Goal: Book appointment/travel/reservation

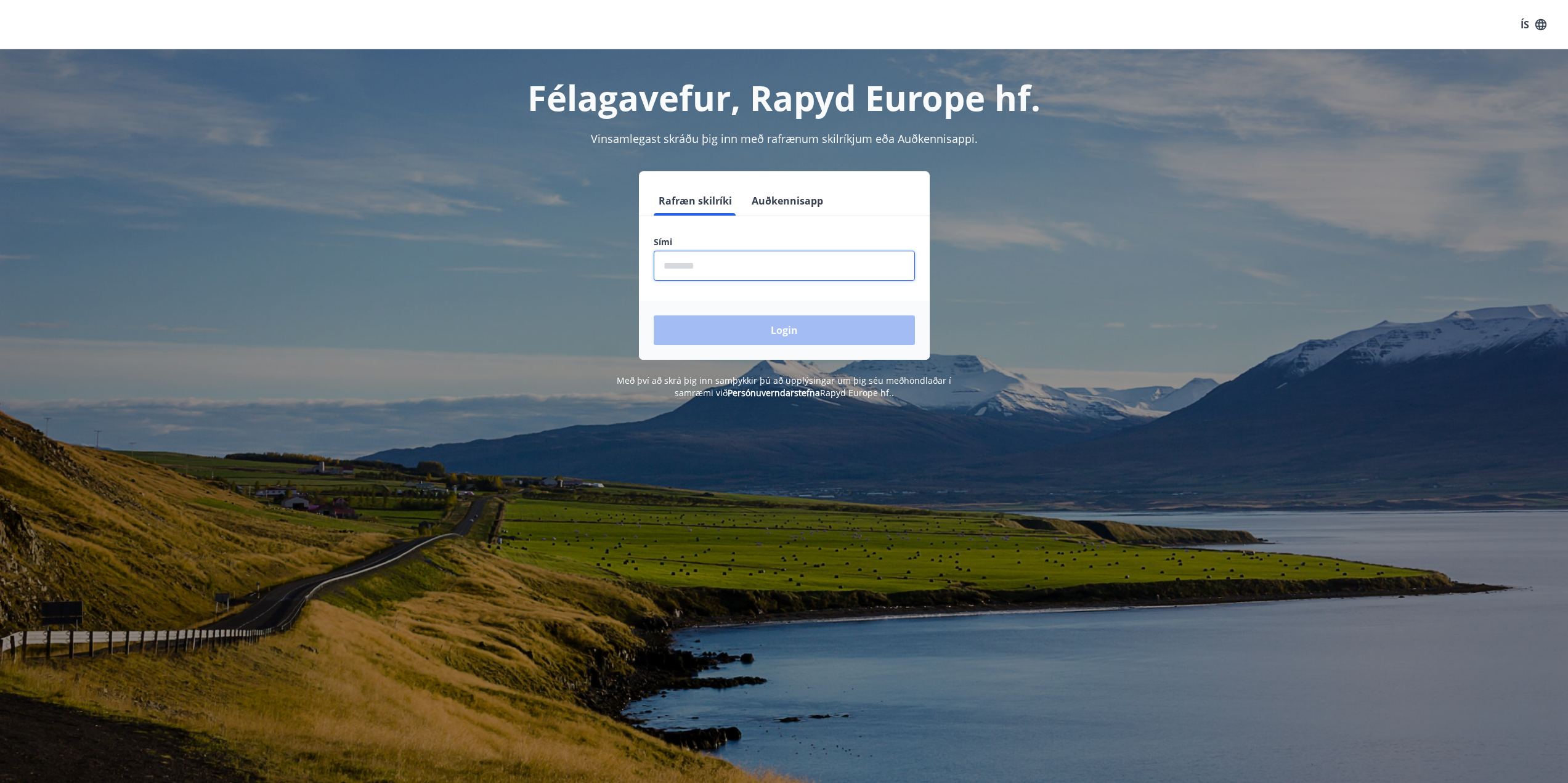
click at [722, 265] on input "phone" at bounding box center [784, 266] width 261 height 30
type input "********"
click at [713, 323] on button "Login" at bounding box center [784, 330] width 261 height 29
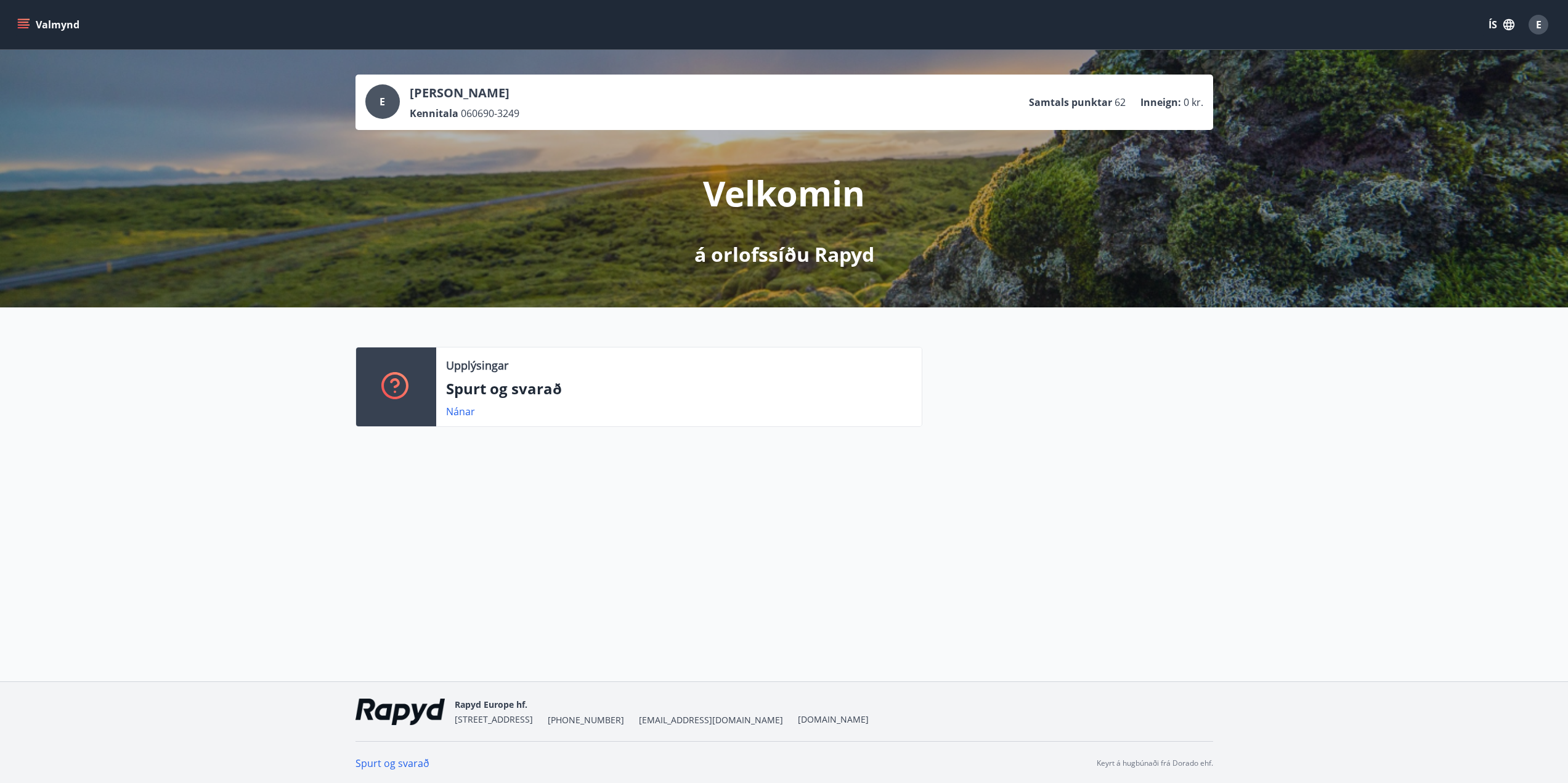
click at [41, 26] on button "Valmynd" at bounding box center [50, 25] width 70 height 22
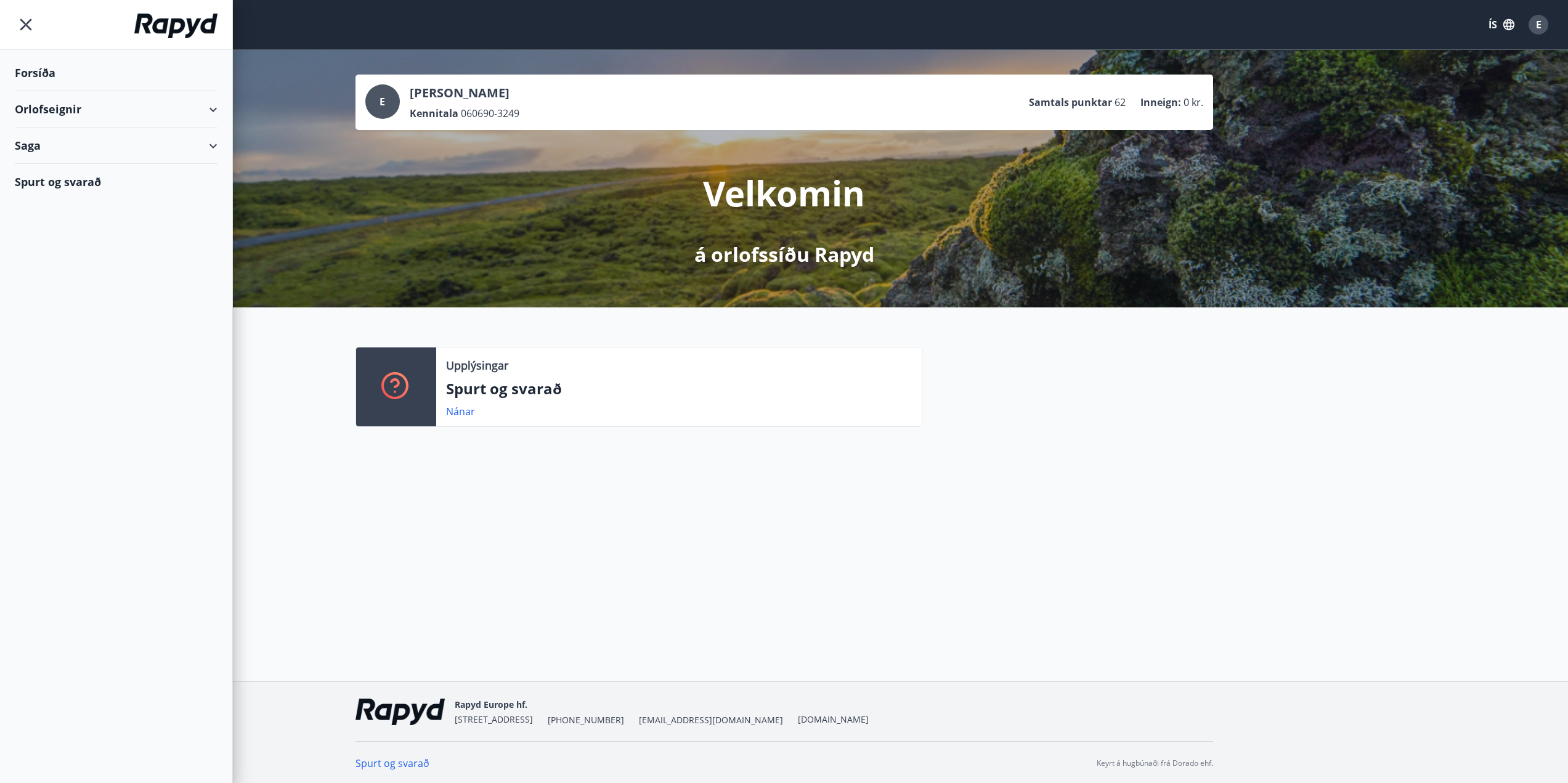
click at [55, 108] on div "Orlofseignir" at bounding box center [116, 109] width 203 height 37
click at [53, 145] on div "Framboð" at bounding box center [116, 141] width 183 height 26
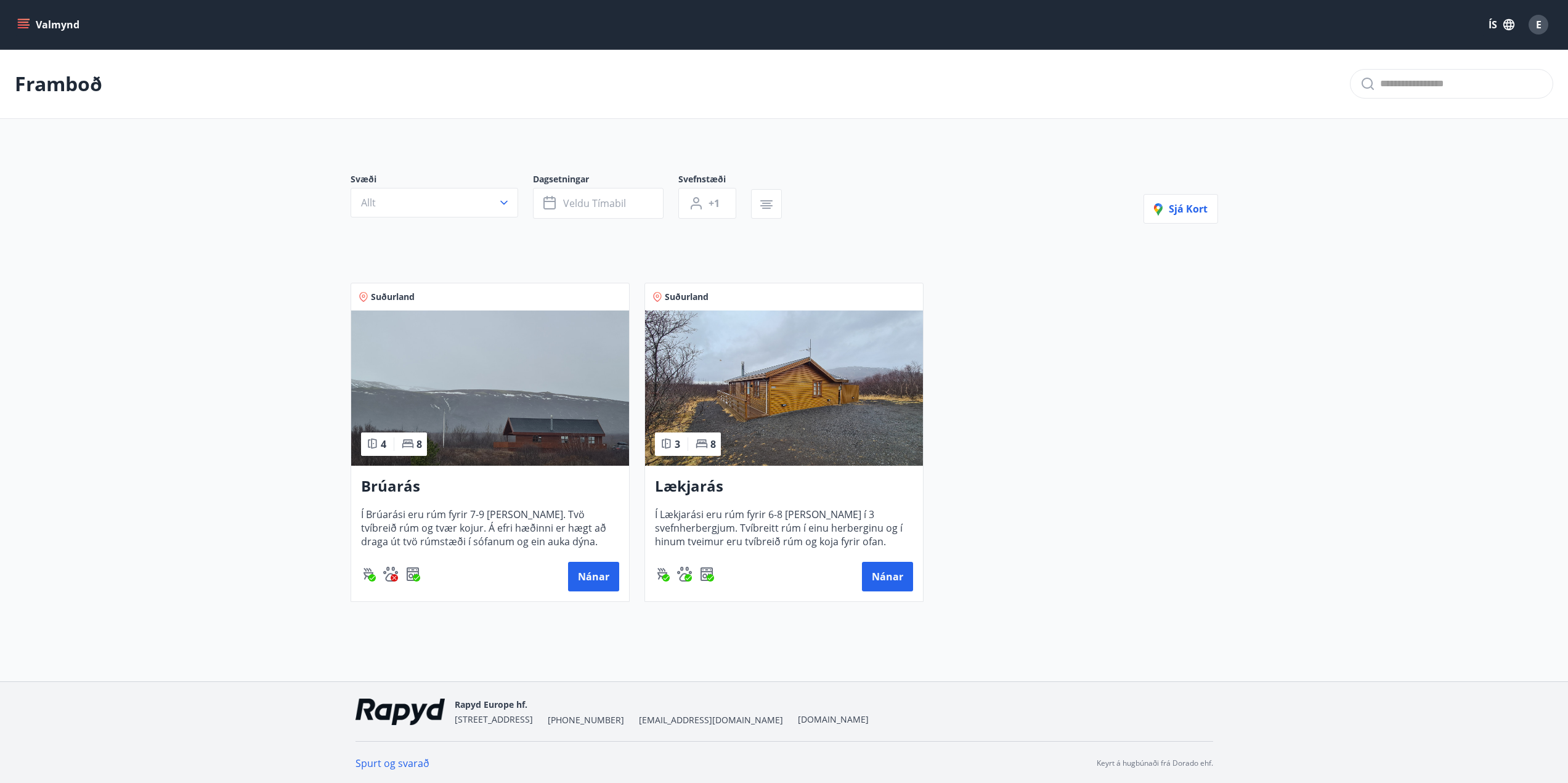
click at [40, 23] on button "Valmynd" at bounding box center [50, 25] width 70 height 22
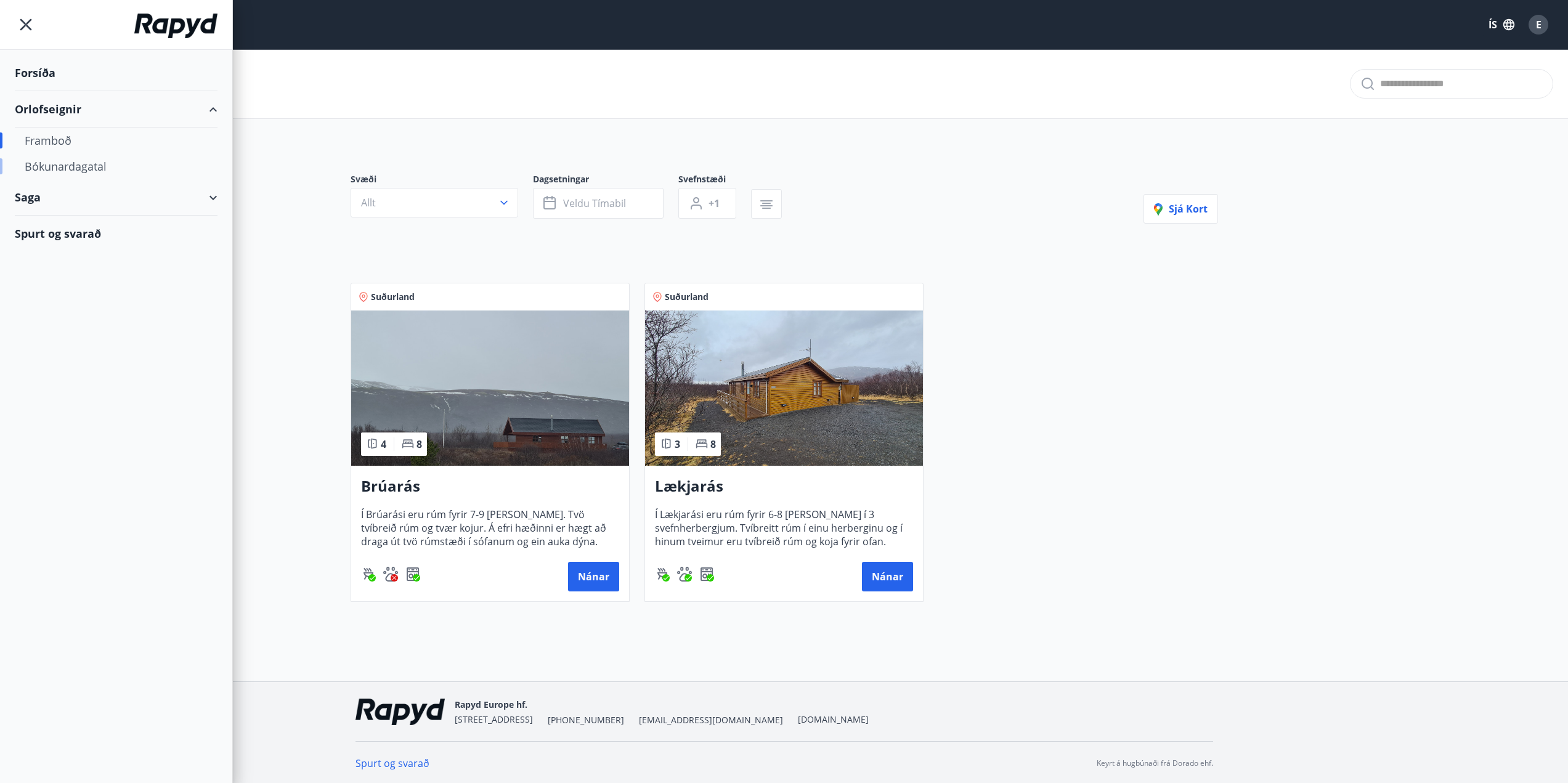
click at [72, 166] on div "Bókunardagatal" at bounding box center [116, 166] width 183 height 26
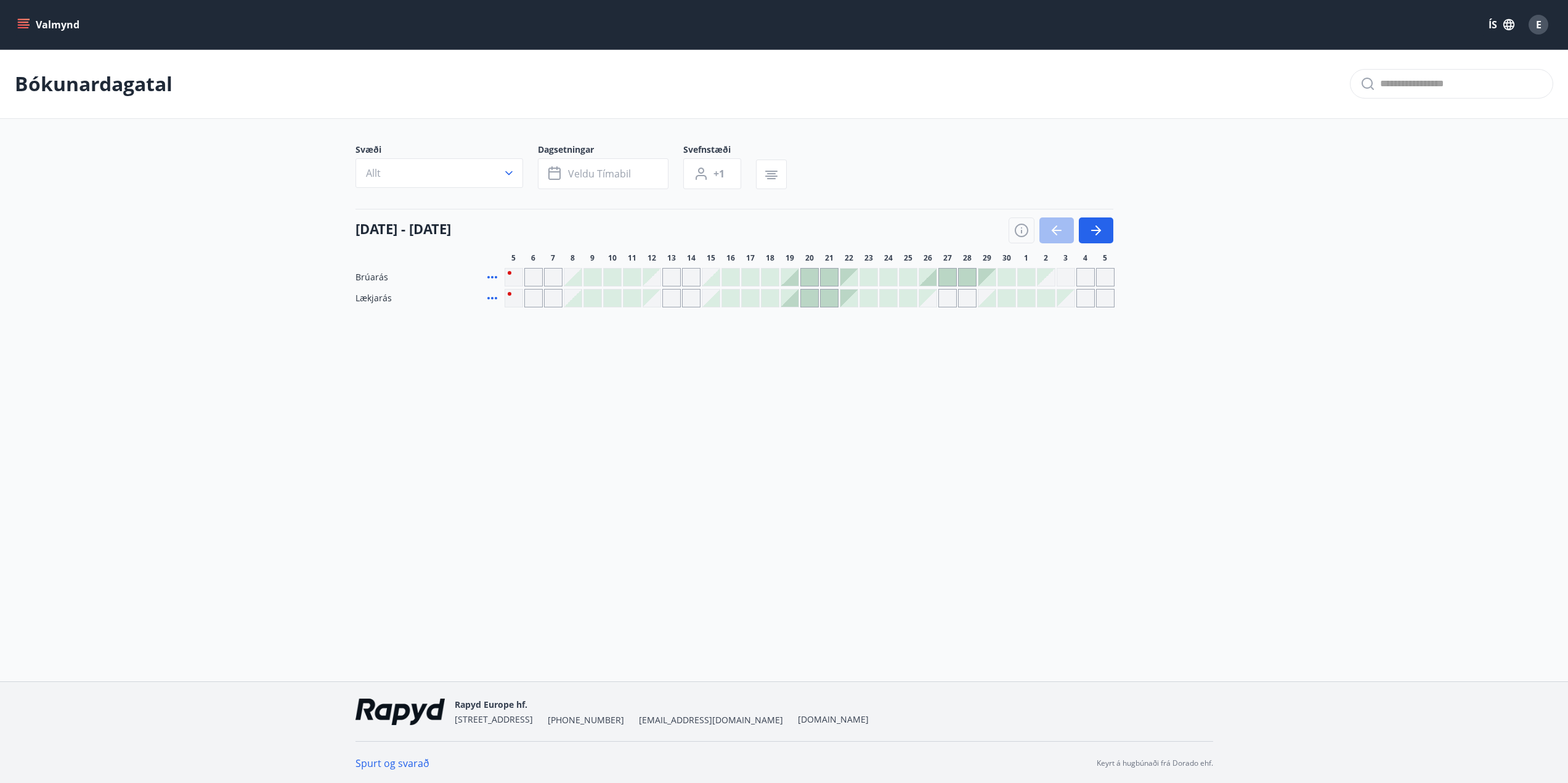
click at [812, 276] on div at bounding box center [810, 277] width 17 height 17
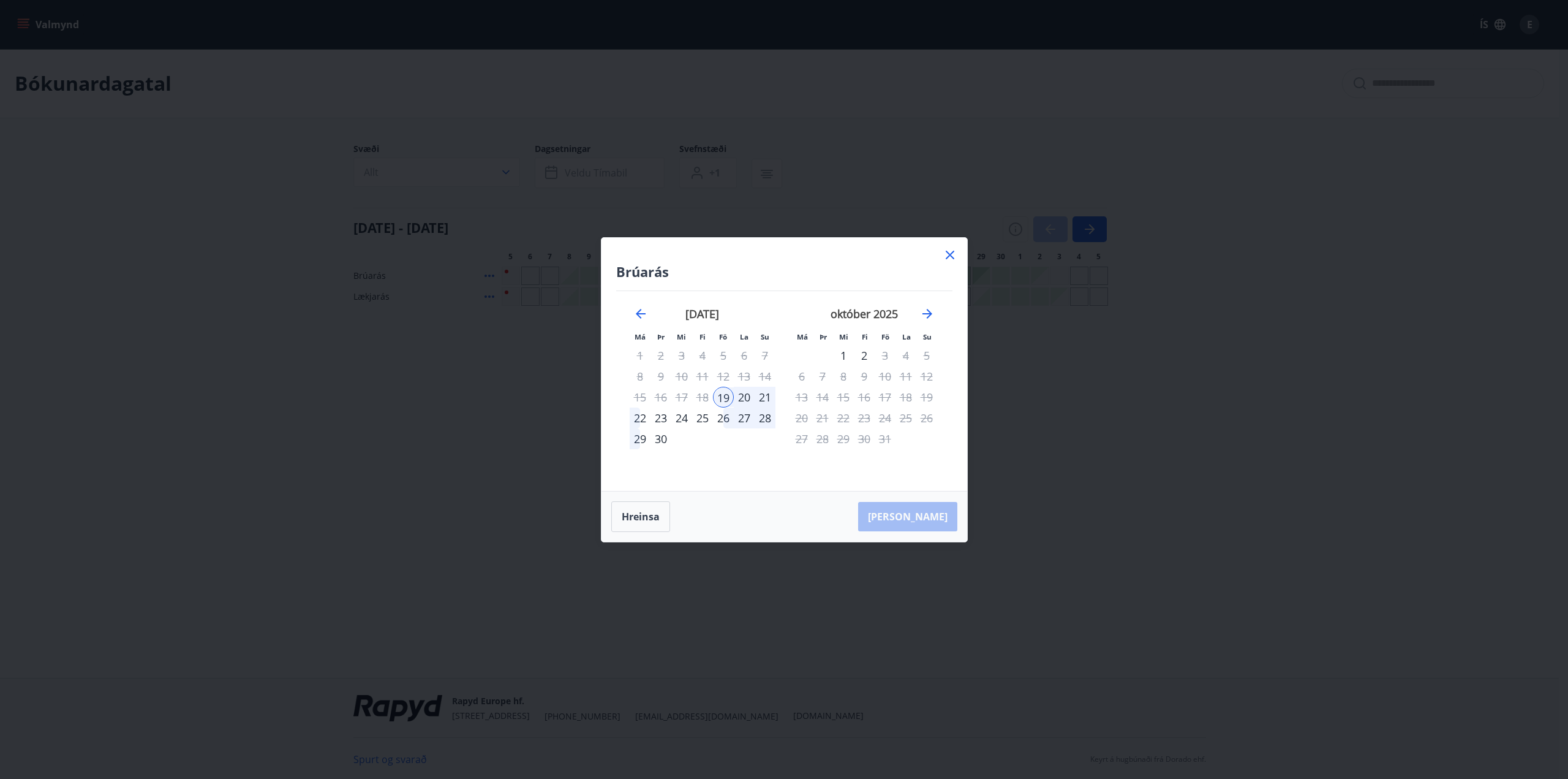
click at [952, 252] on icon at bounding box center [949, 254] width 8 height 8
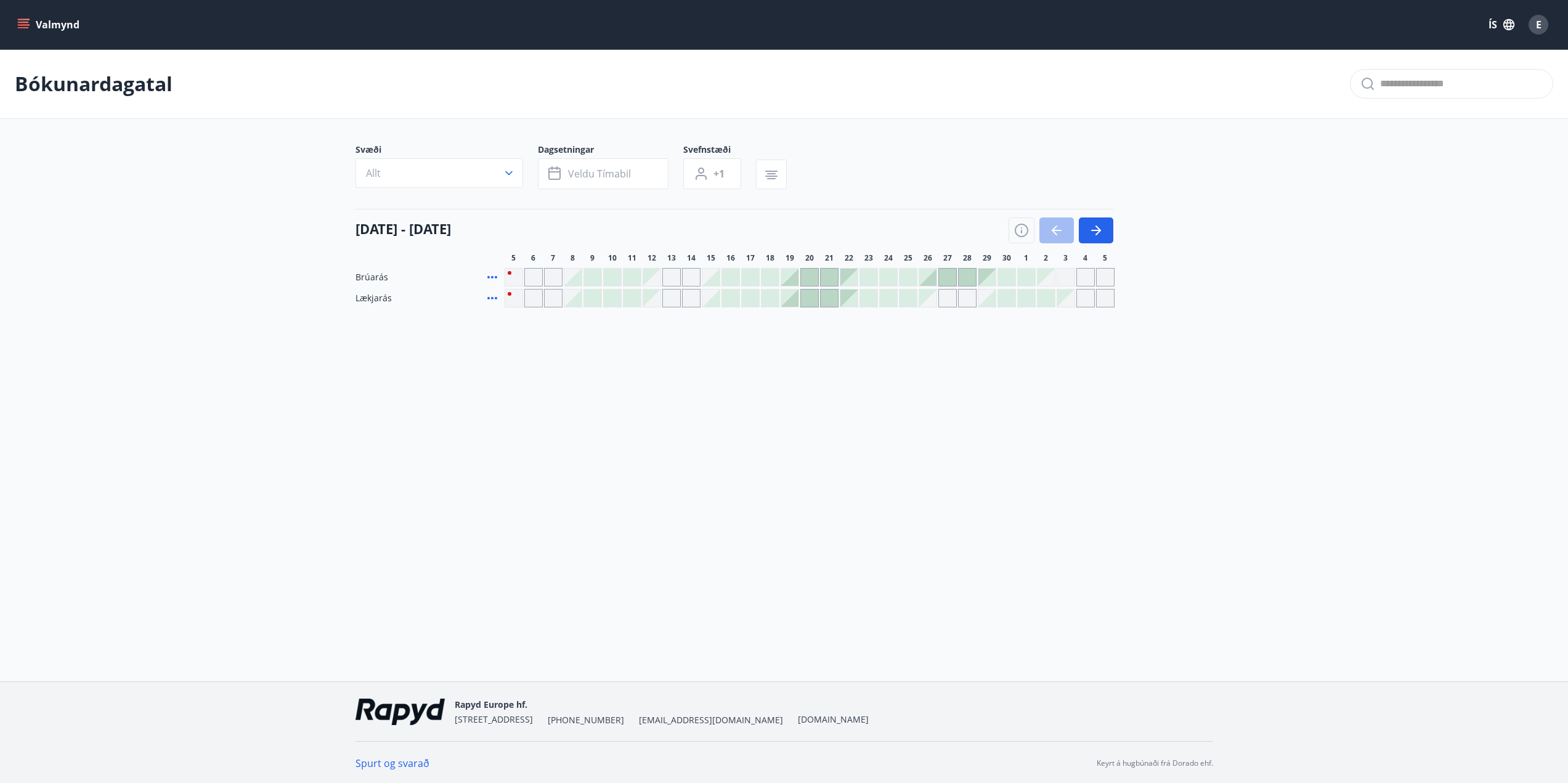
click at [35, 21] on button "Valmynd" at bounding box center [50, 25] width 70 height 22
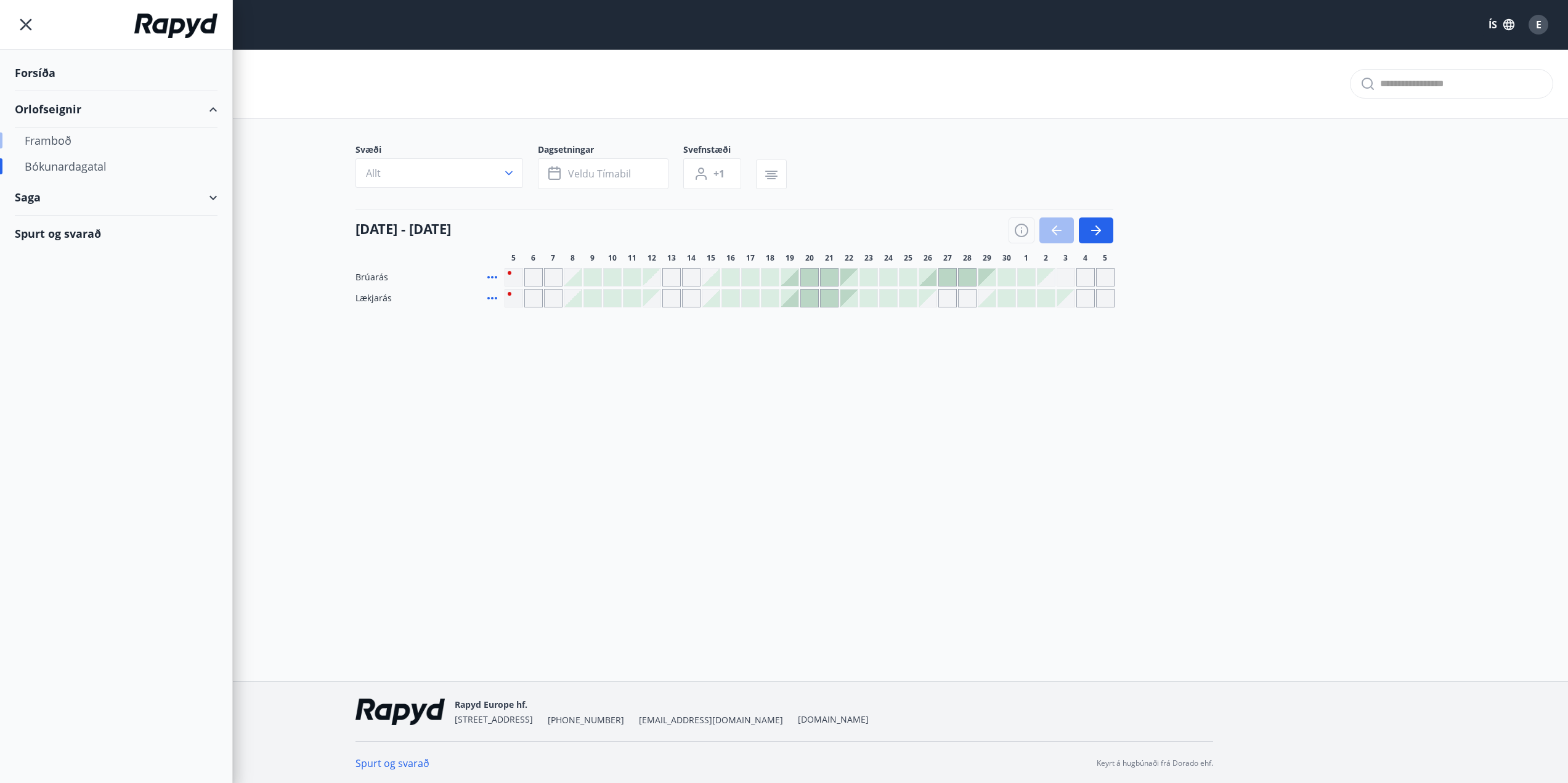
click at [51, 133] on div "Framboð" at bounding box center [116, 141] width 183 height 26
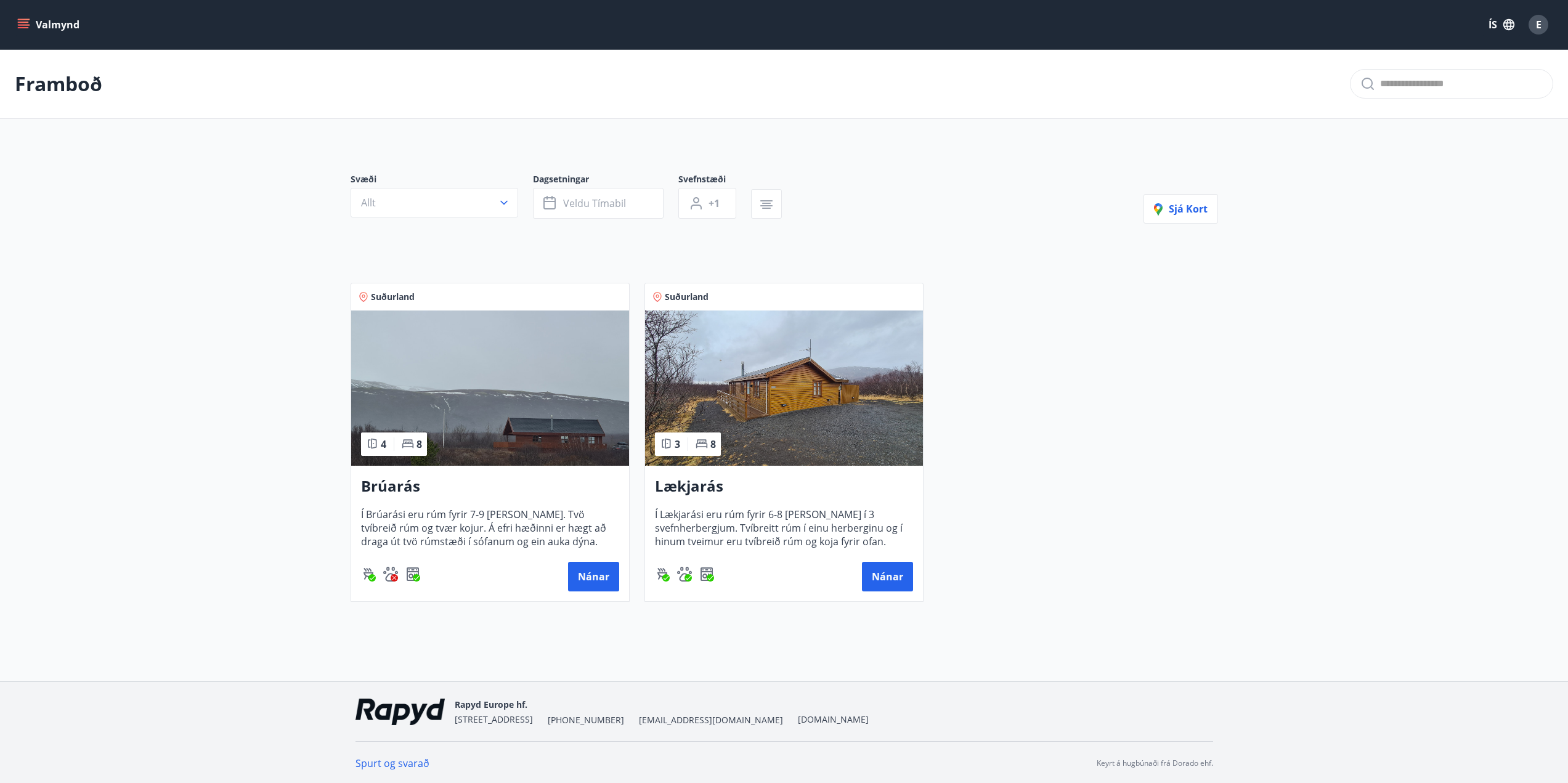
click at [19, 23] on icon "menu" at bounding box center [23, 24] width 12 height 12
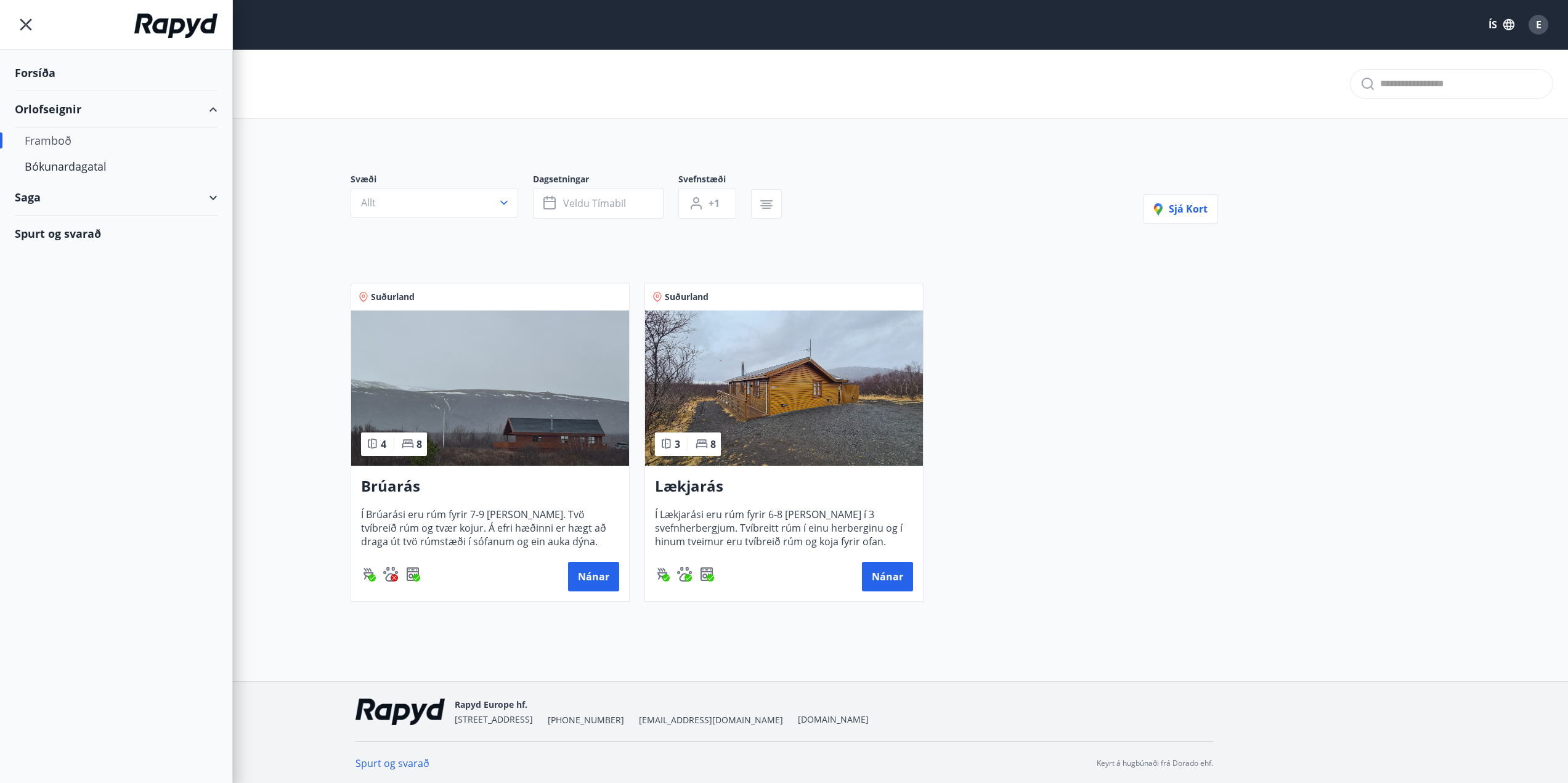
click at [56, 143] on div "Framboð" at bounding box center [116, 141] width 183 height 26
click at [64, 176] on div "Bókunardagatal" at bounding box center [116, 166] width 183 height 26
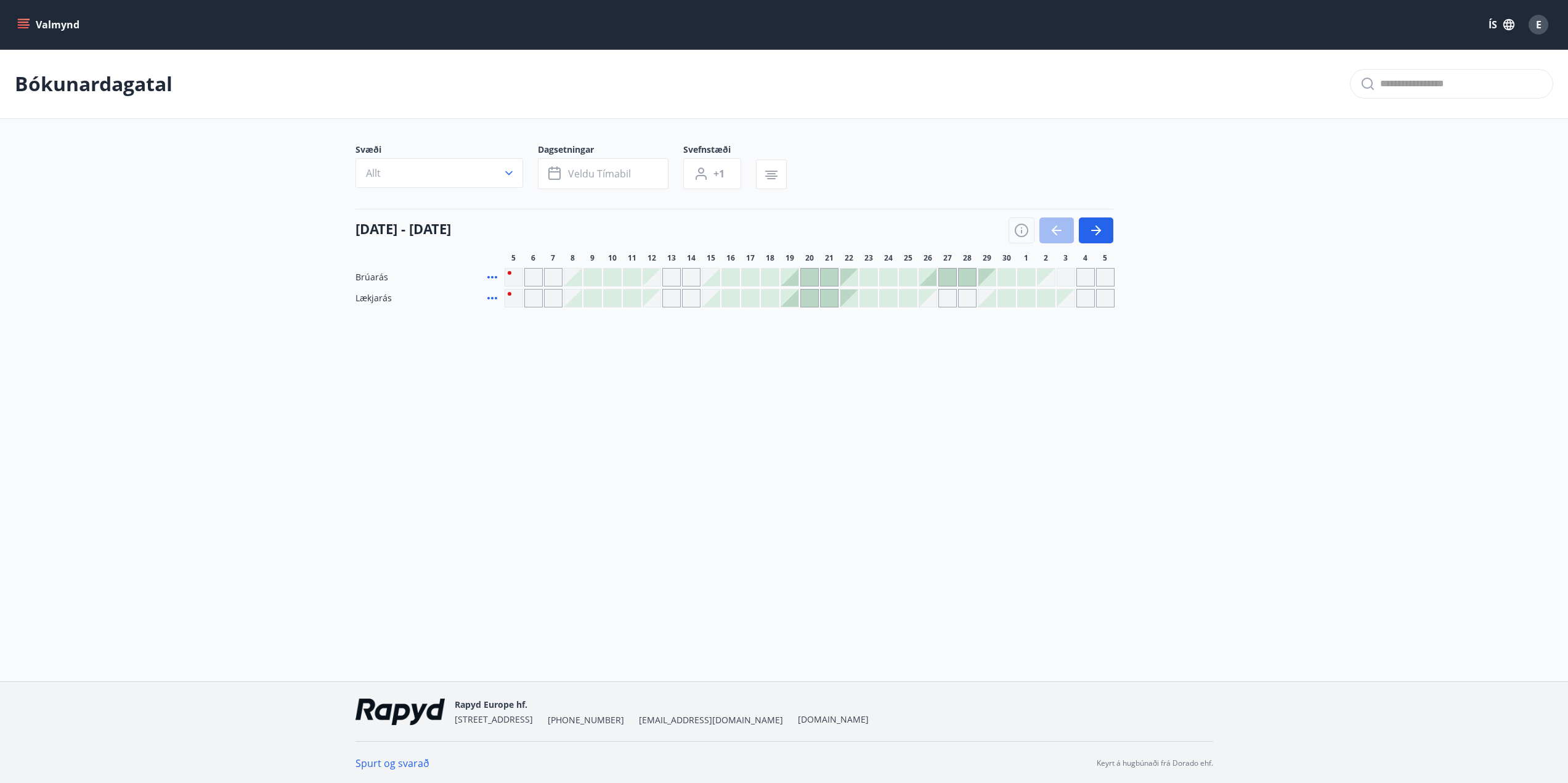
click at [949, 284] on div at bounding box center [948, 277] width 17 height 17
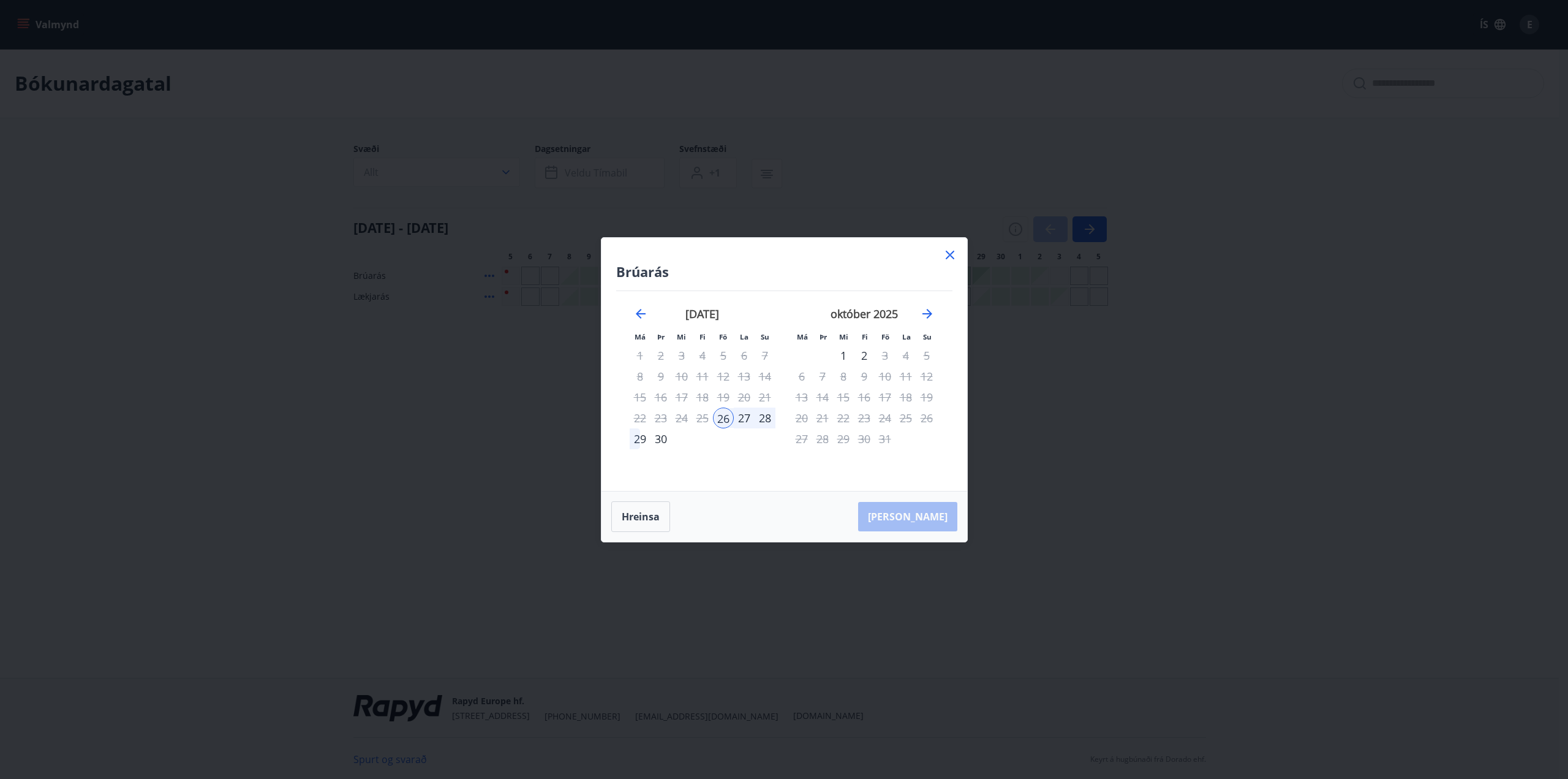
click at [948, 258] on icon at bounding box center [950, 255] width 15 height 15
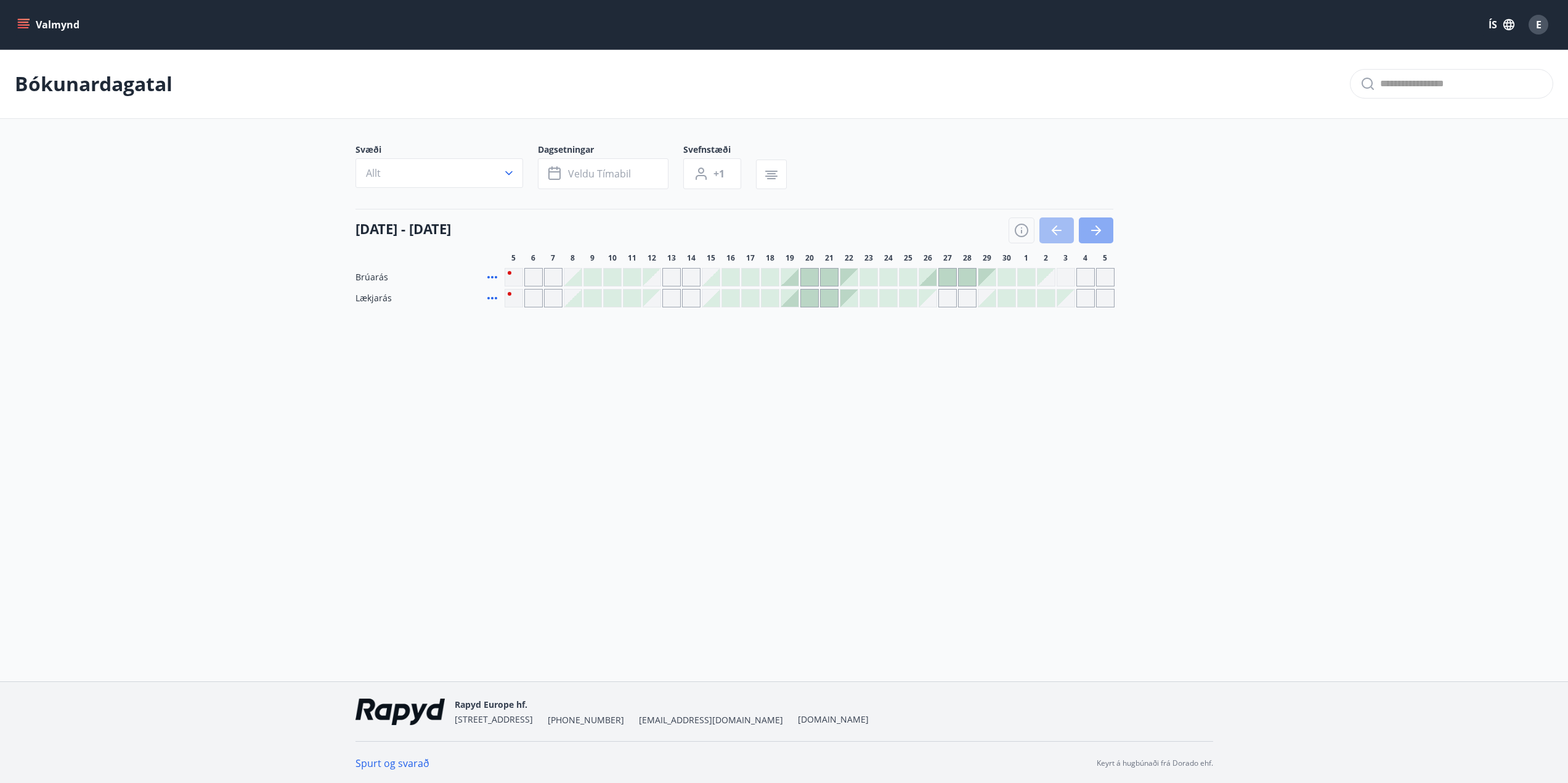
click at [1096, 233] on icon "button" at bounding box center [1096, 231] width 15 height 15
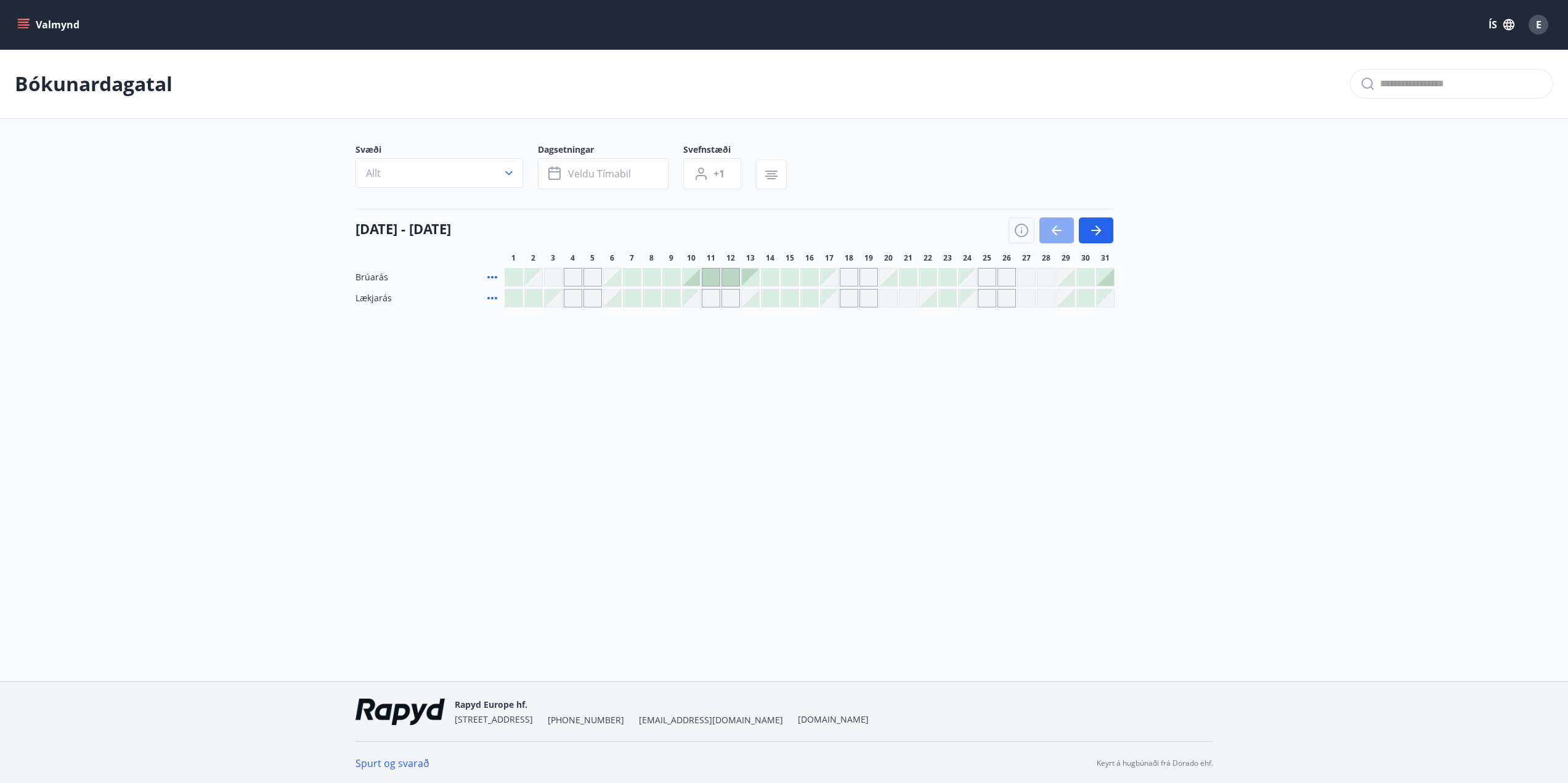
click at [1064, 233] on button "button" at bounding box center [1057, 231] width 35 height 26
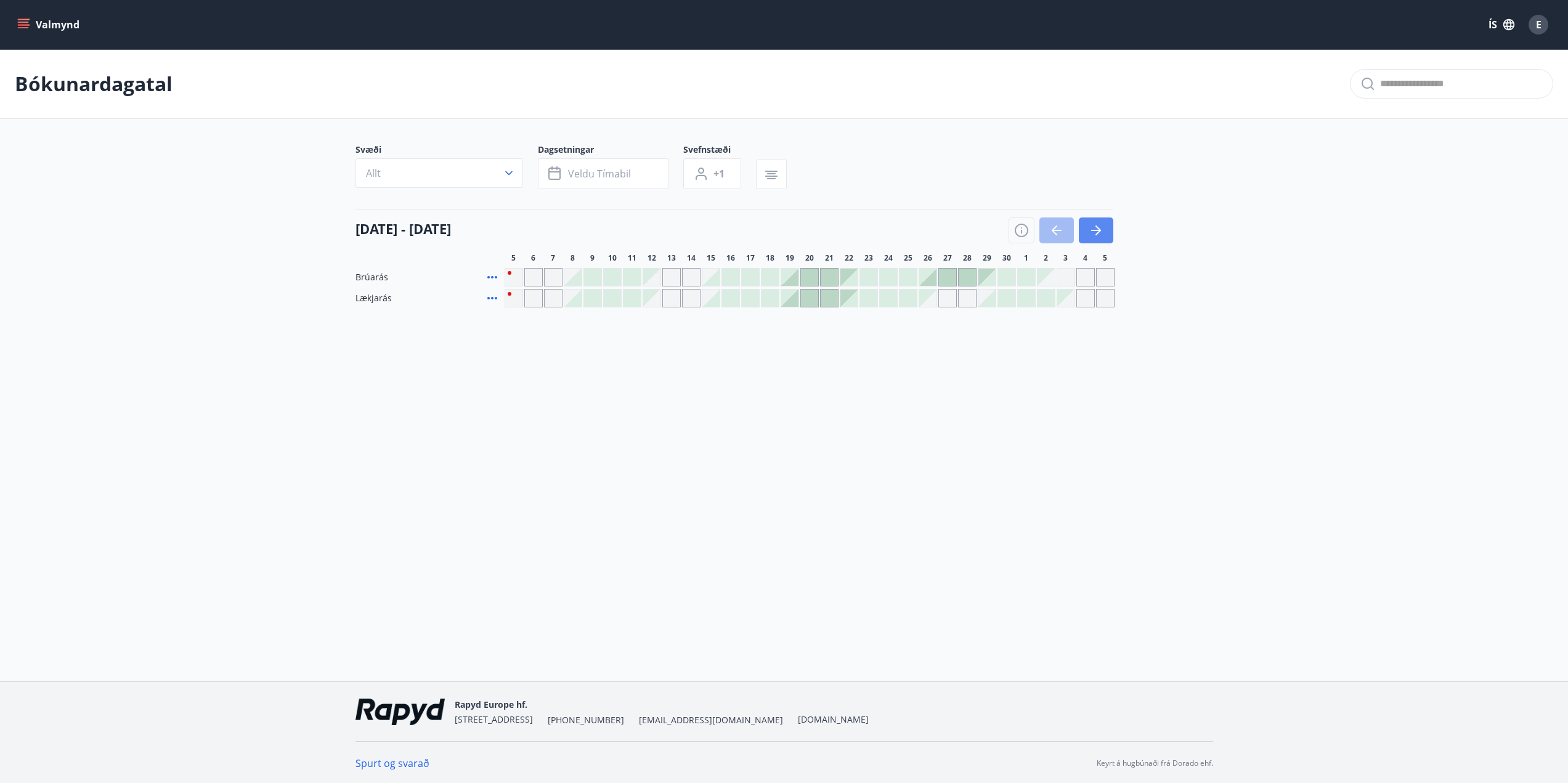
click at [1102, 236] on icon "button" at bounding box center [1096, 231] width 15 height 15
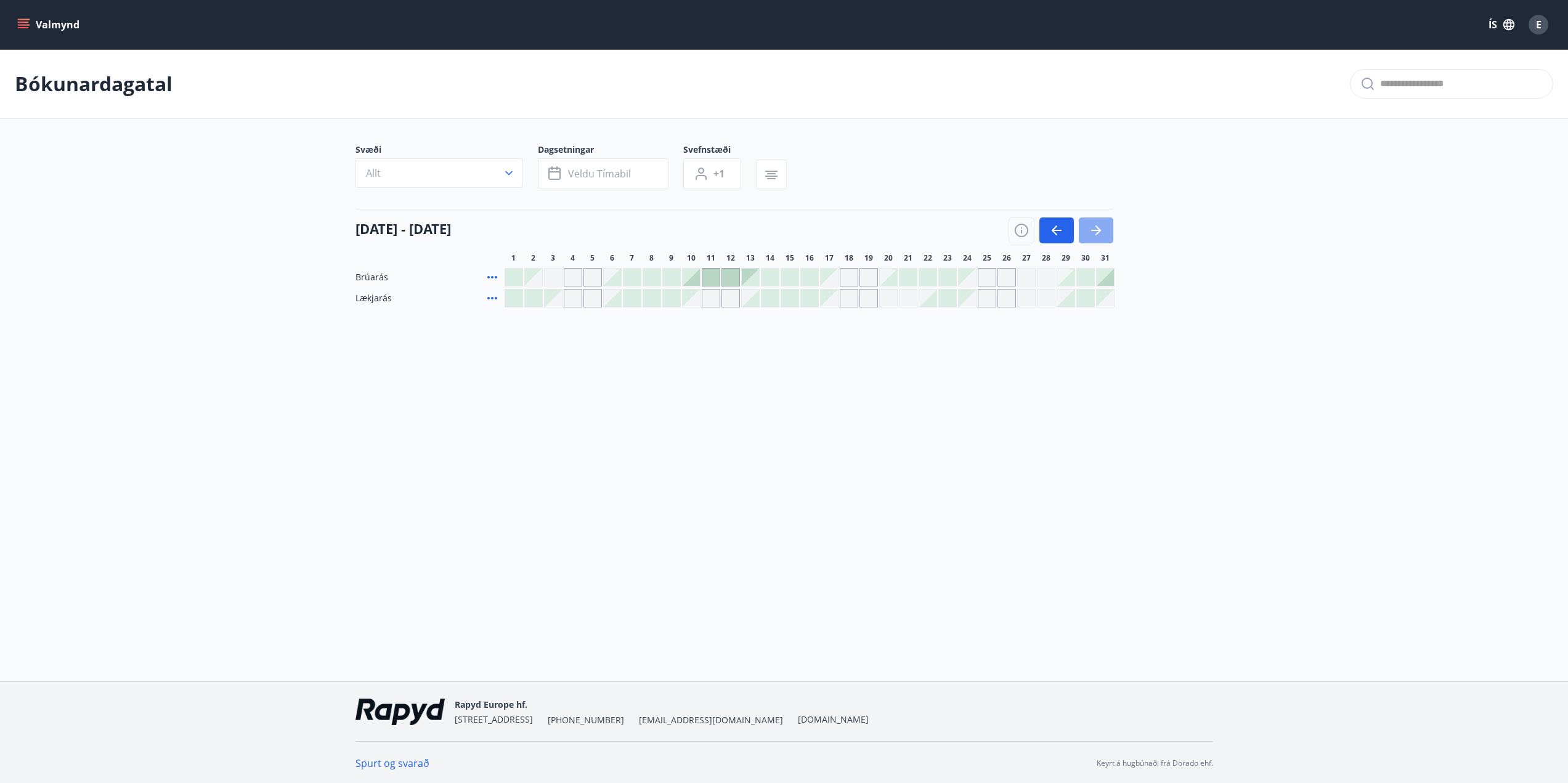
click at [1102, 236] on icon "button" at bounding box center [1096, 231] width 15 height 15
